Goal: Transaction & Acquisition: Purchase product/service

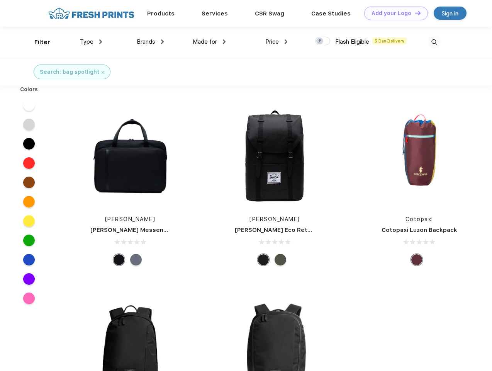
scroll to position [0, 0]
click at [393, 13] on link "Add your Logo Design Tool" at bounding box center [396, 14] width 64 height 14
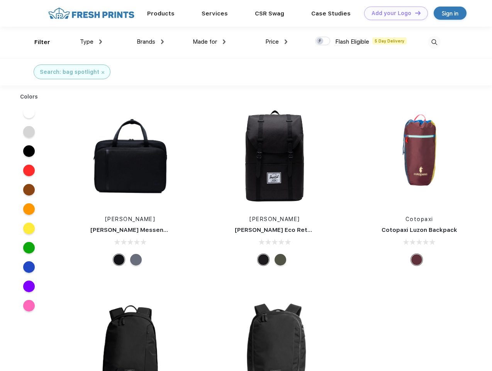
click at [0, 0] on div "Design Tool" at bounding box center [0, 0] width 0 height 0
click at [415, 13] on link "Add your Logo Design Tool" at bounding box center [396, 14] width 64 height 14
click at [37, 42] on div "Filter" at bounding box center [42, 42] width 16 height 9
click at [91, 42] on span "Type" at bounding box center [87, 41] width 14 height 7
click at [150, 42] on span "Brands" at bounding box center [146, 41] width 19 height 7
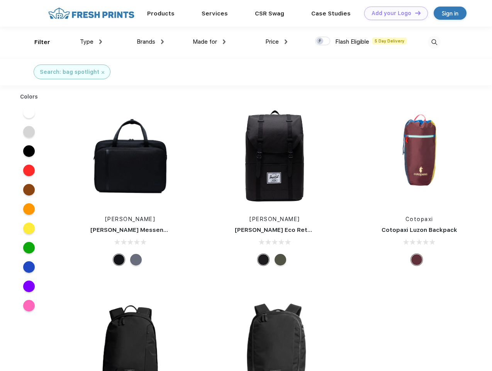
click at [209, 42] on span "Made for" at bounding box center [205, 41] width 24 height 7
click at [277, 42] on span "Price" at bounding box center [272, 41] width 14 height 7
click at [323, 41] on div at bounding box center [322, 41] width 15 height 9
click at [320, 41] on input "checkbox" at bounding box center [317, 38] width 5 height 5
click at [434, 42] on img at bounding box center [434, 42] width 13 height 13
